Goal: Task Accomplishment & Management: Manage account settings

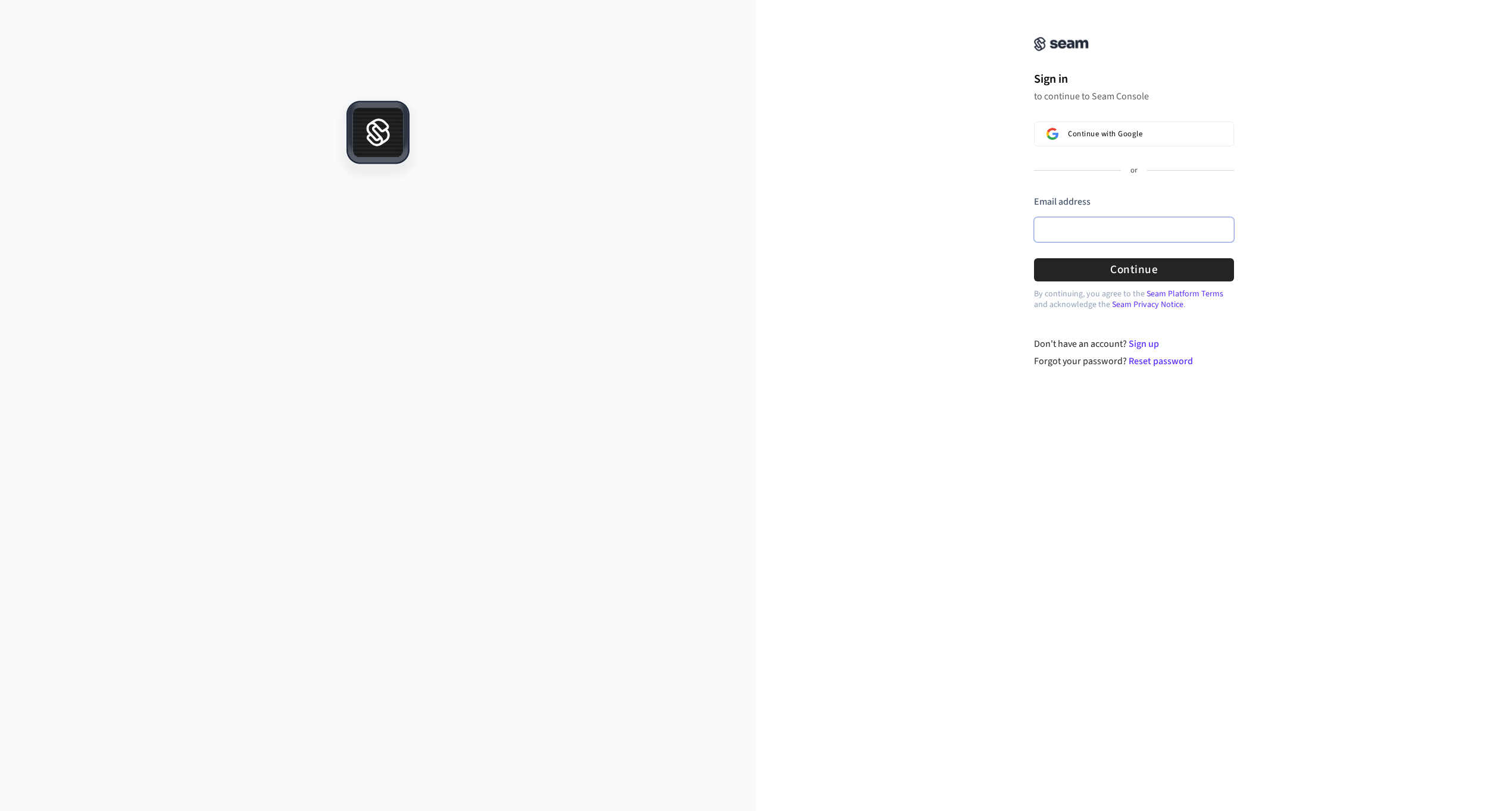
click at [1075, 226] on input "Email address" at bounding box center [1134, 229] width 200 height 25
click at [0, 810] on com-1password-button at bounding box center [0, 811] width 0 height 0
click at [1114, 139] on button "Continue with Google" at bounding box center [1134, 134] width 200 height 25
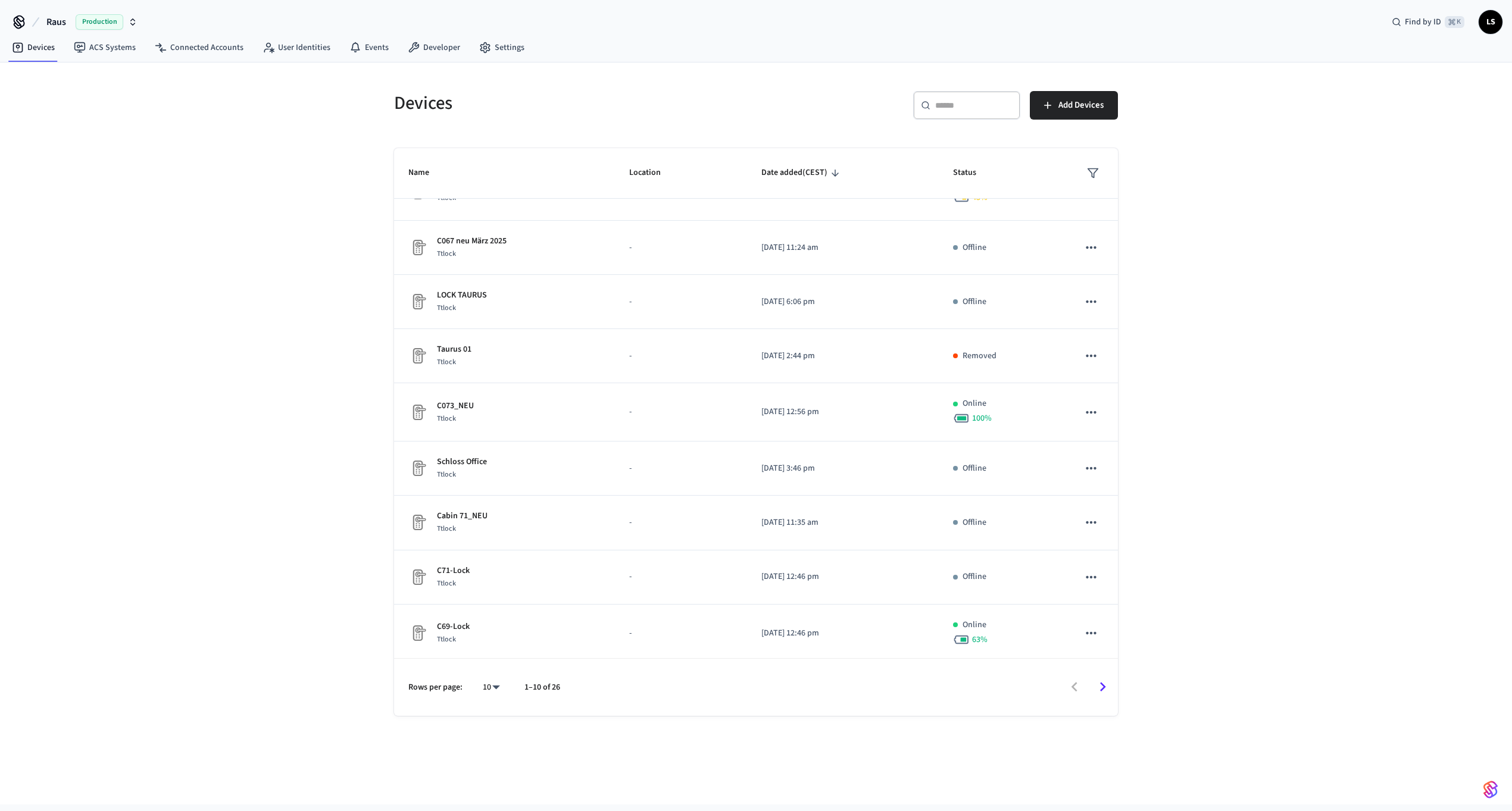
scroll to position [98, 0]
click at [1102, 691] on icon "Go to next page" at bounding box center [1103, 687] width 19 height 19
click at [1099, 688] on icon "Go to next page" at bounding box center [1103, 687] width 19 height 19
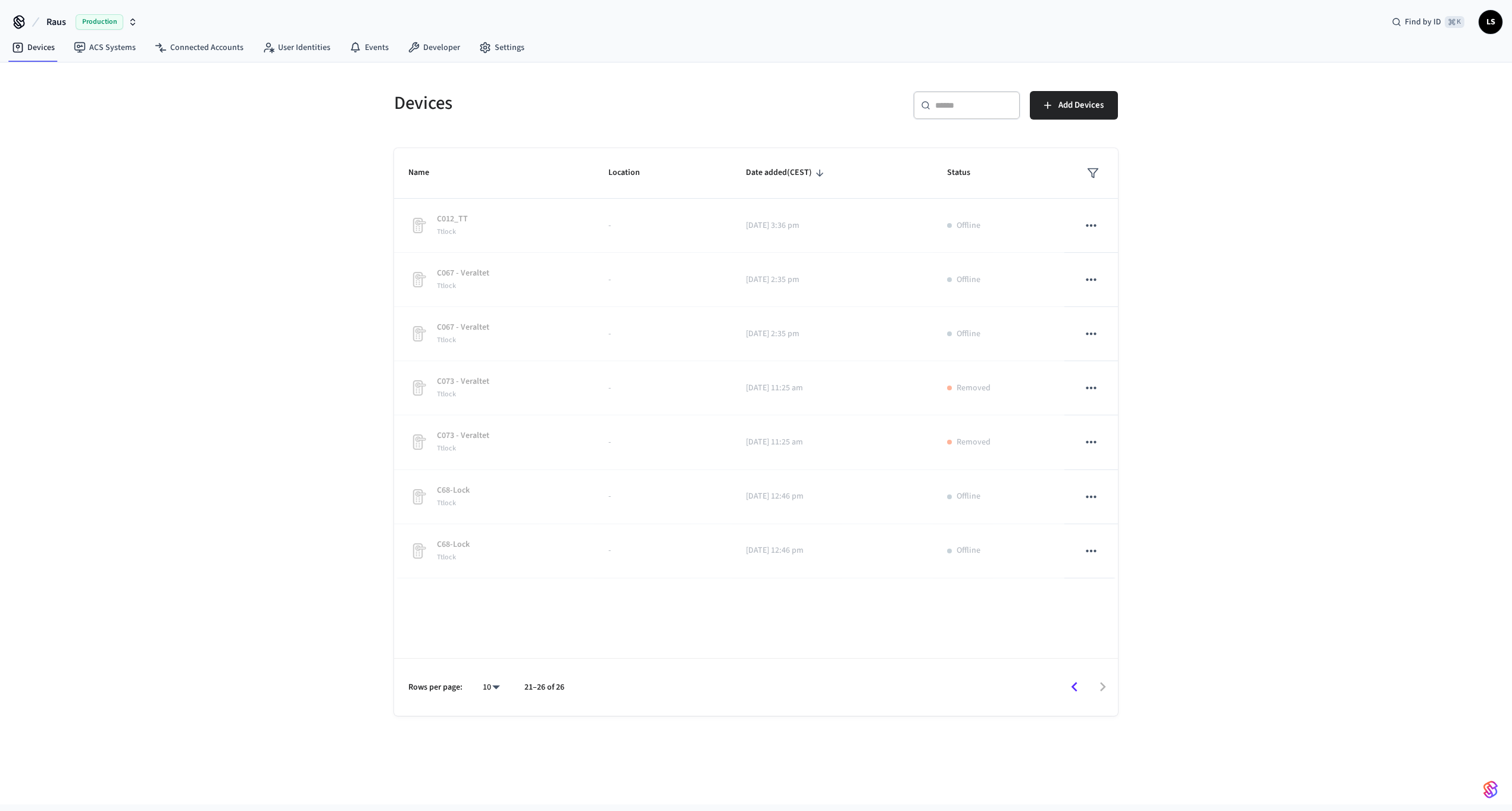
scroll to position [0, 0]
click at [1099, 688] on div at bounding box center [846, 687] width 540 height 28
click at [1082, 685] on icon "Go to previous page" at bounding box center [1074, 687] width 19 height 19
click at [1075, 687] on icon "Go to previous page" at bounding box center [1074, 687] width 19 height 19
click at [1075, 687] on div at bounding box center [844, 687] width 545 height 28
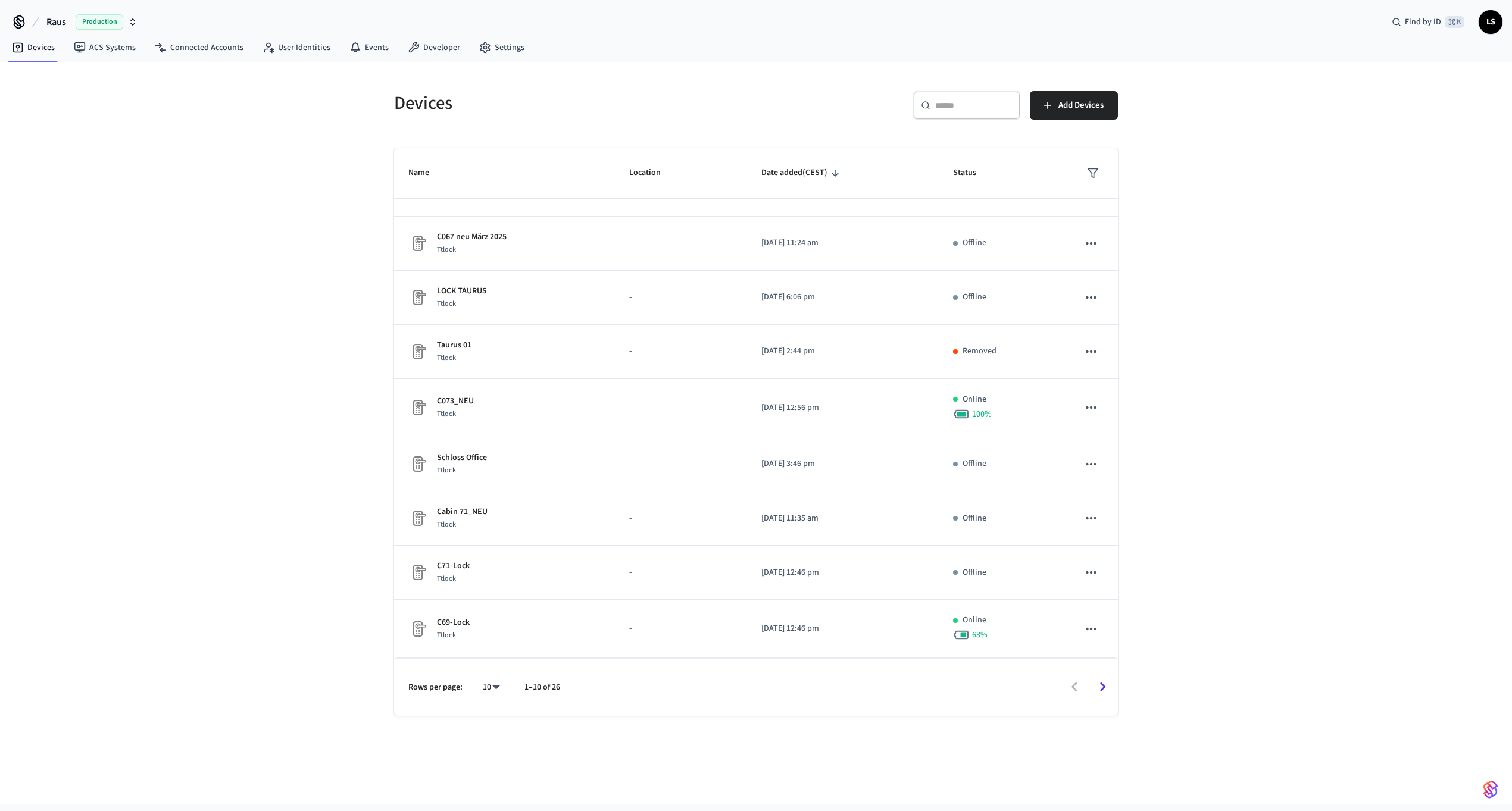
scroll to position [136, 0]
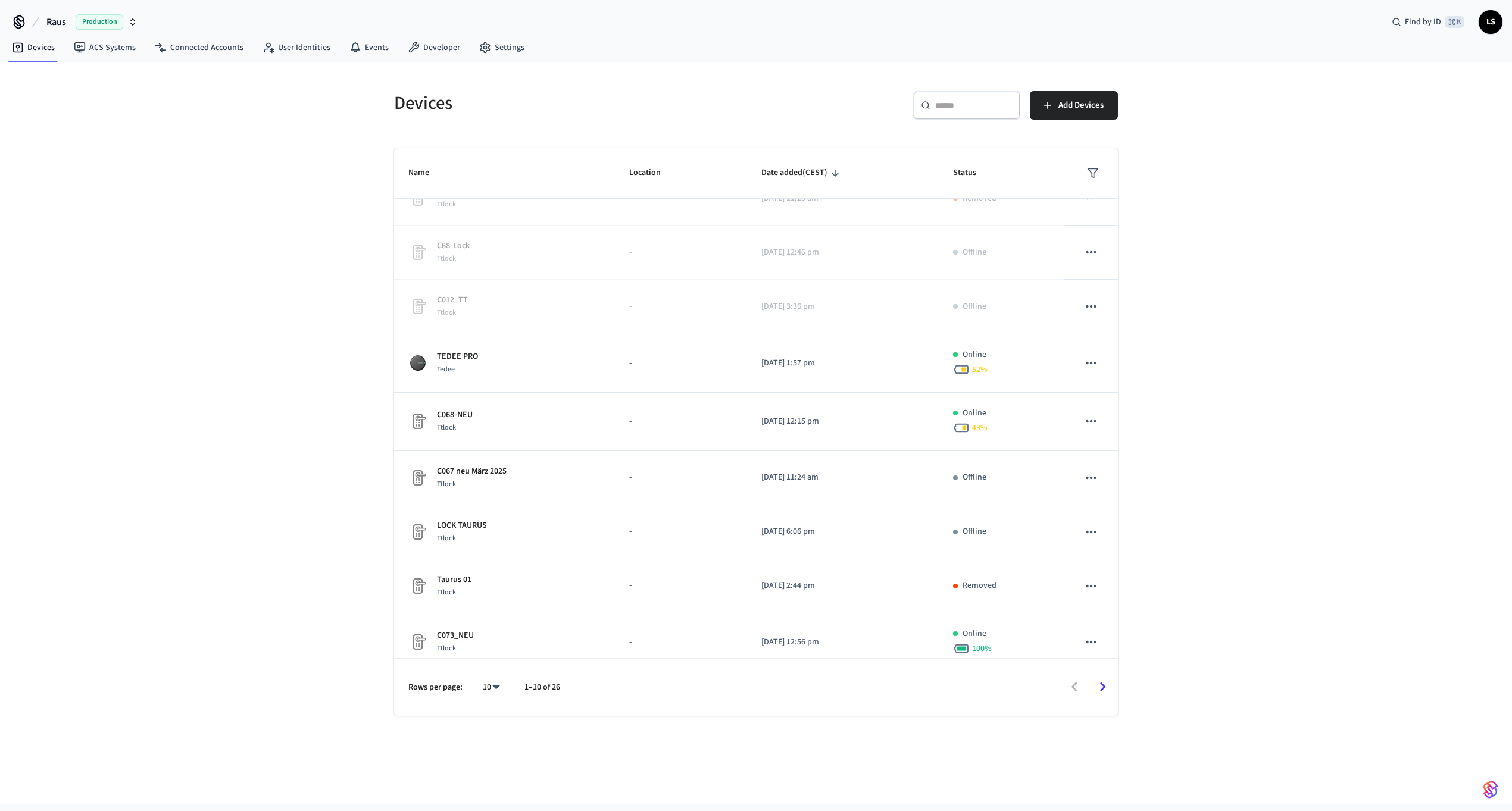
click at [285, 329] on div "Devices ​ ​ Add Devices Name Location Date added (CEST) Status C012_TT Ttlock -…" at bounding box center [756, 434] width 1512 height 742
